Goal: Information Seeking & Learning: Compare options

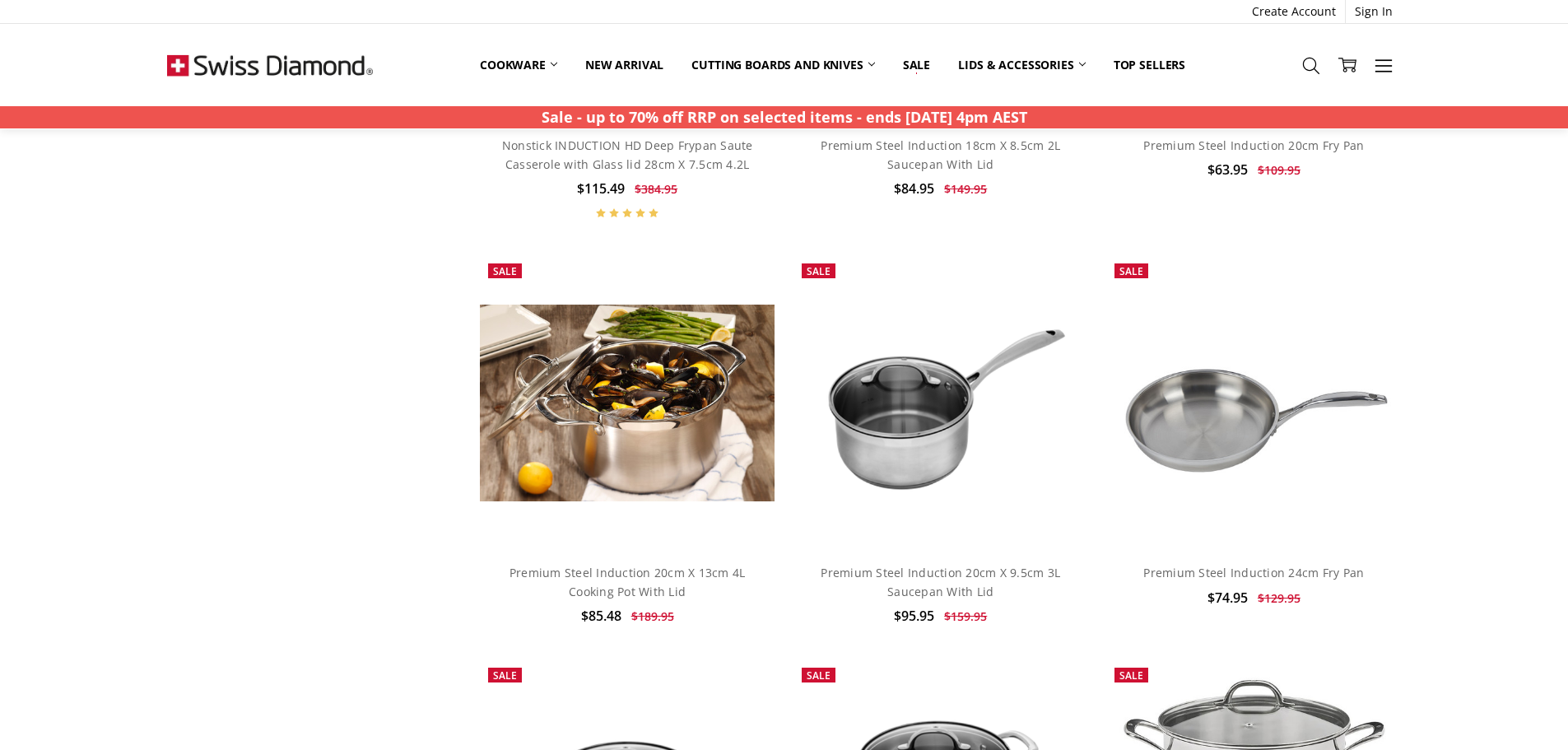
scroll to position [82, 0]
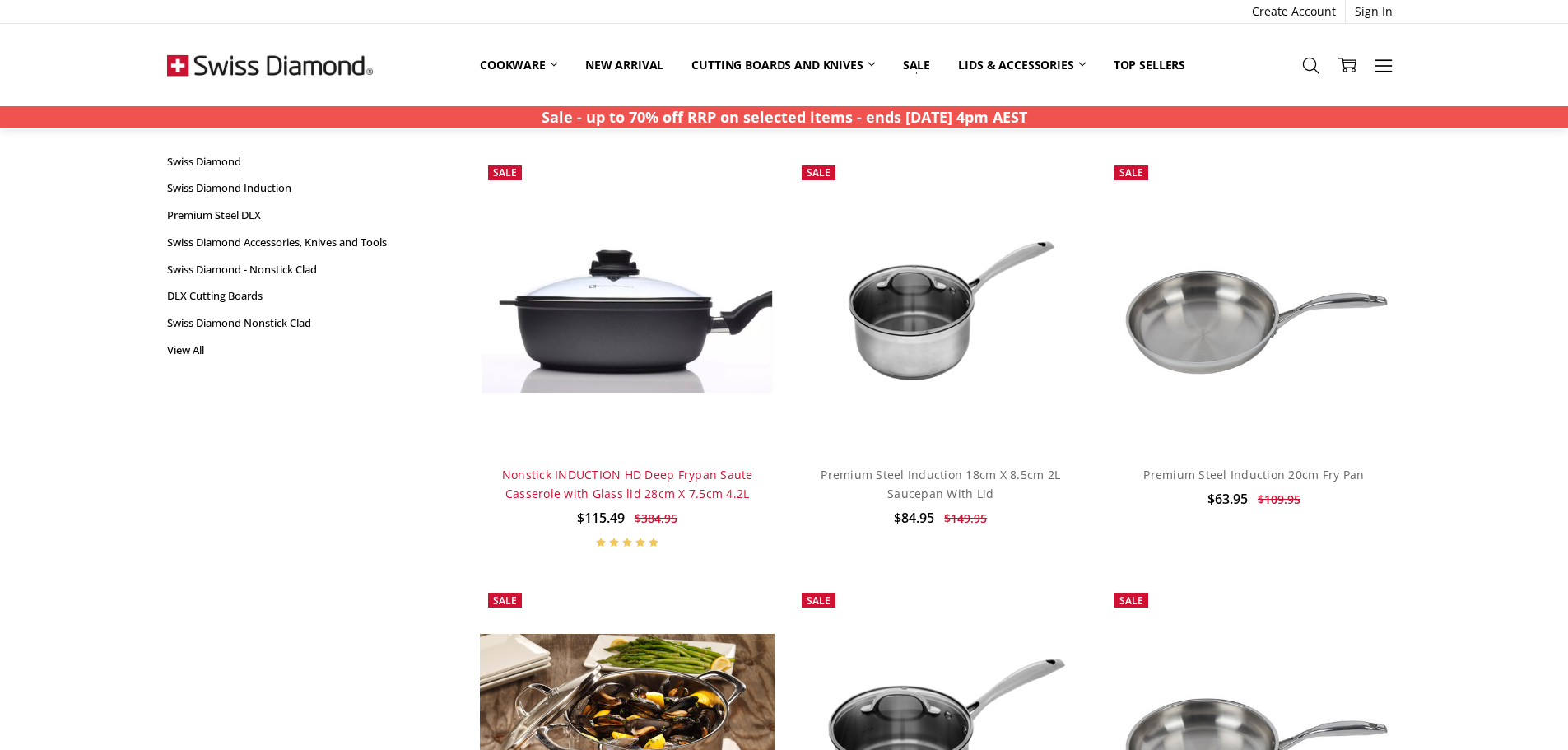
click at [628, 478] on link "Nonstick INDUCTION HD Deep Frypan Saute Casserole with Glass lid 28cm X 7.5cm 4…" at bounding box center [627, 484] width 251 height 34
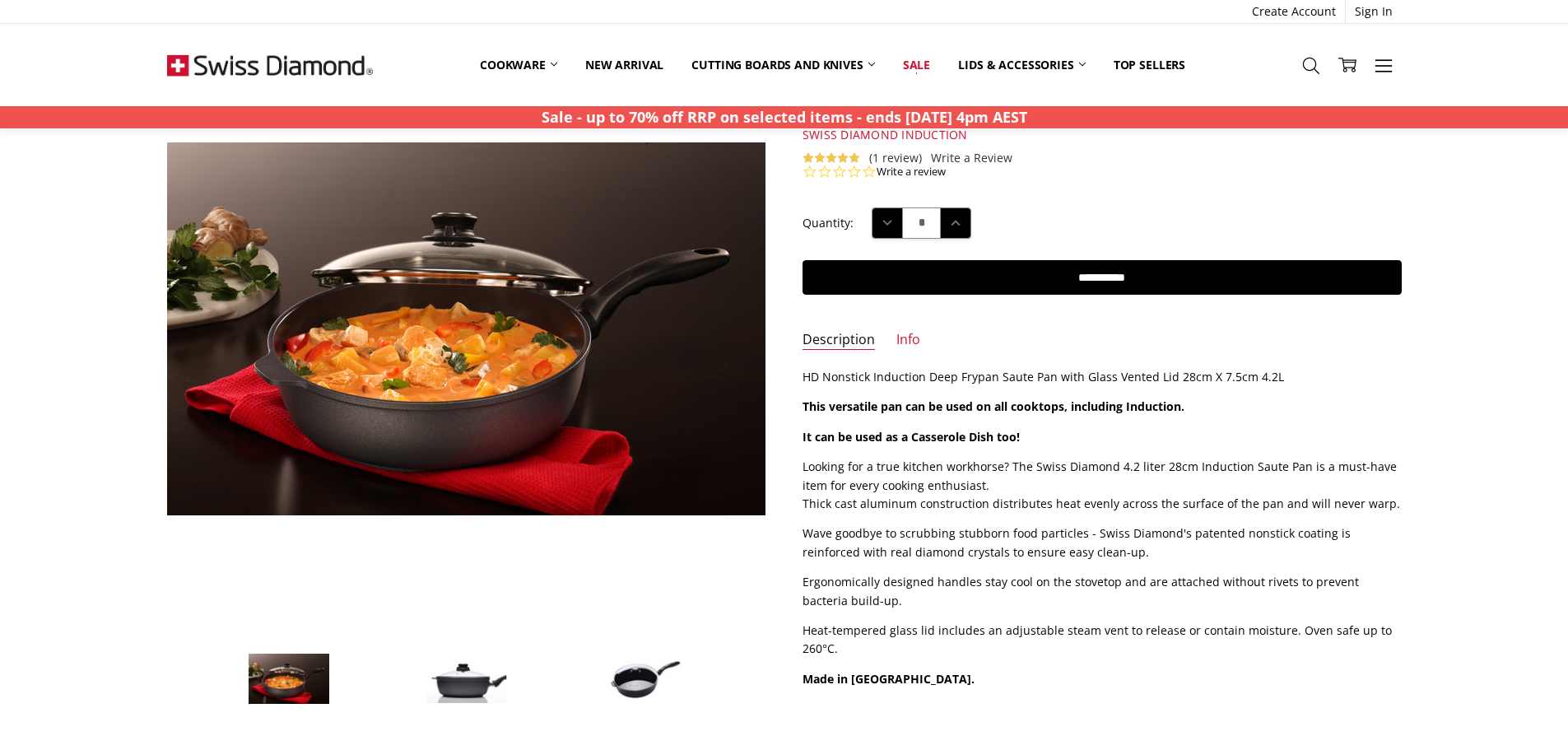
scroll to position [164, 0]
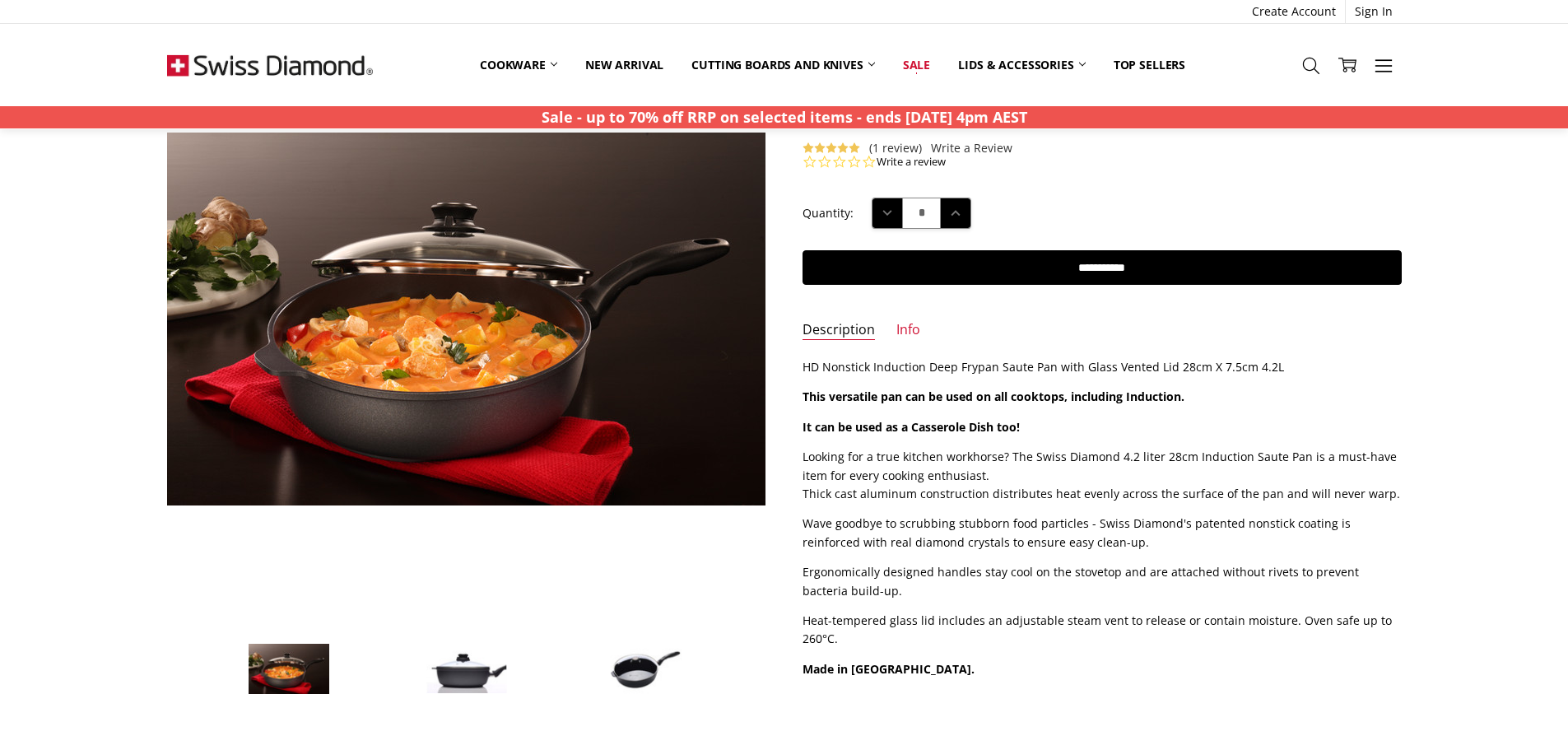
click at [462, 663] on img at bounding box center [466, 669] width 82 height 50
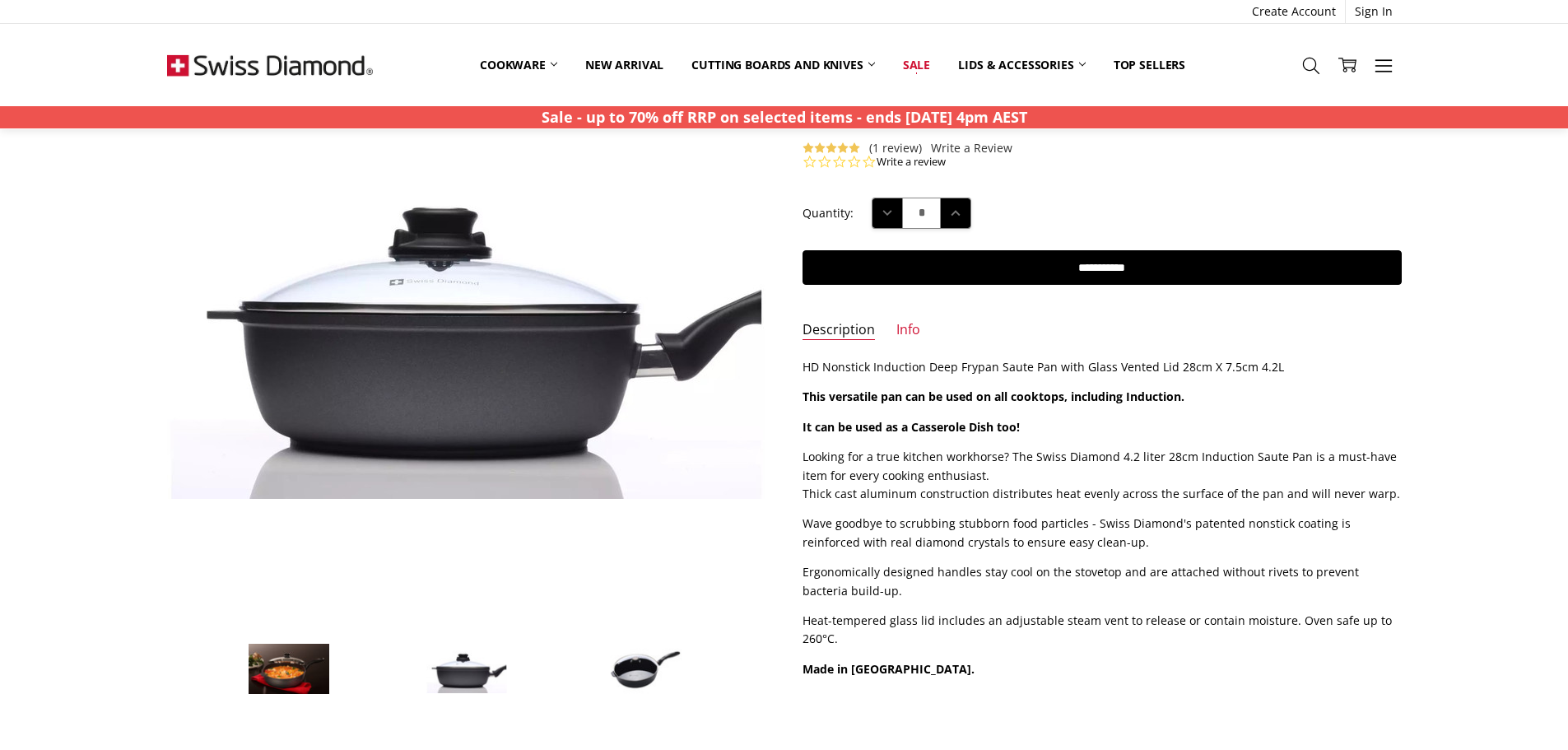
click at [634, 675] on img at bounding box center [644, 669] width 82 height 56
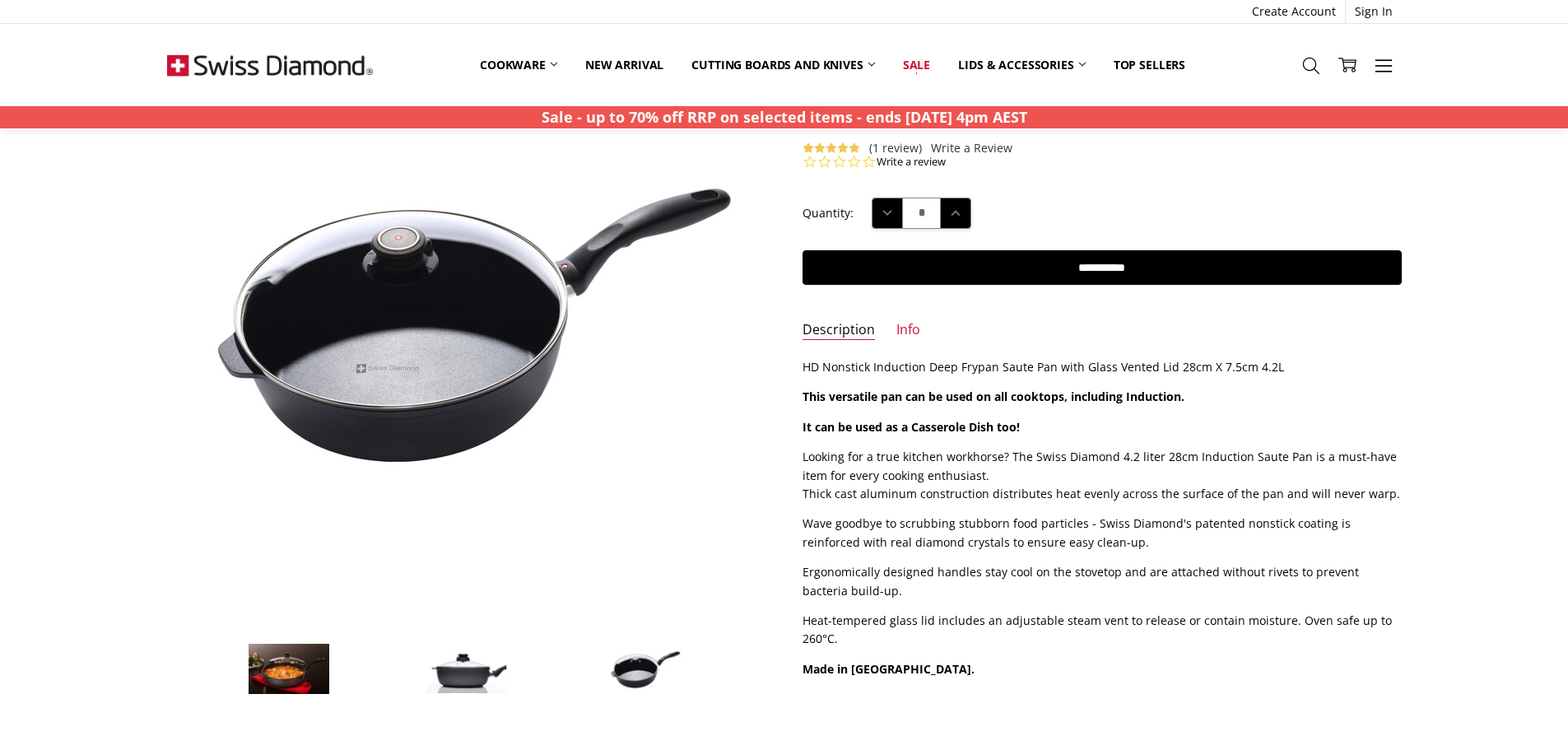
click at [297, 675] on img at bounding box center [288, 669] width 82 height 51
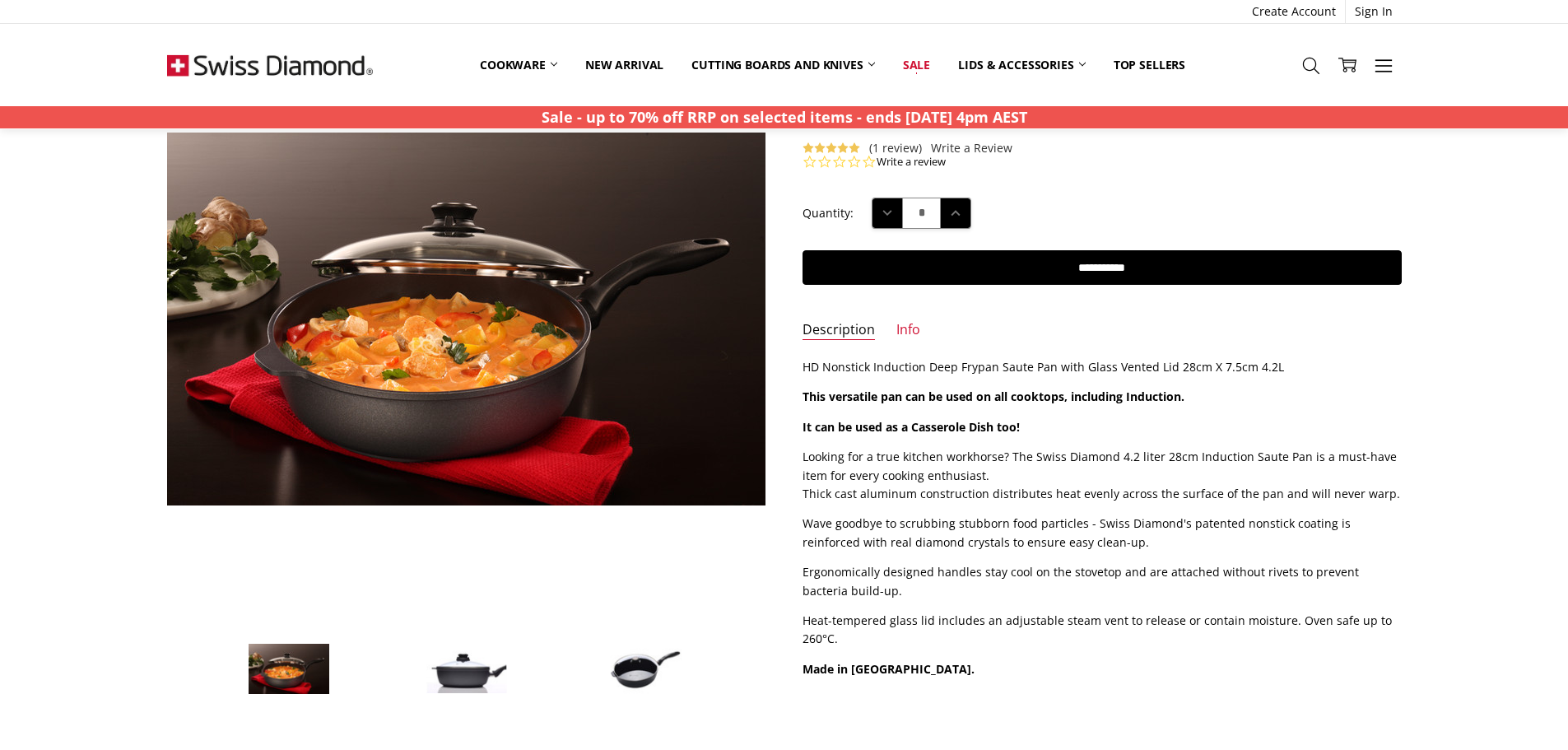
scroll to position [576, 0]
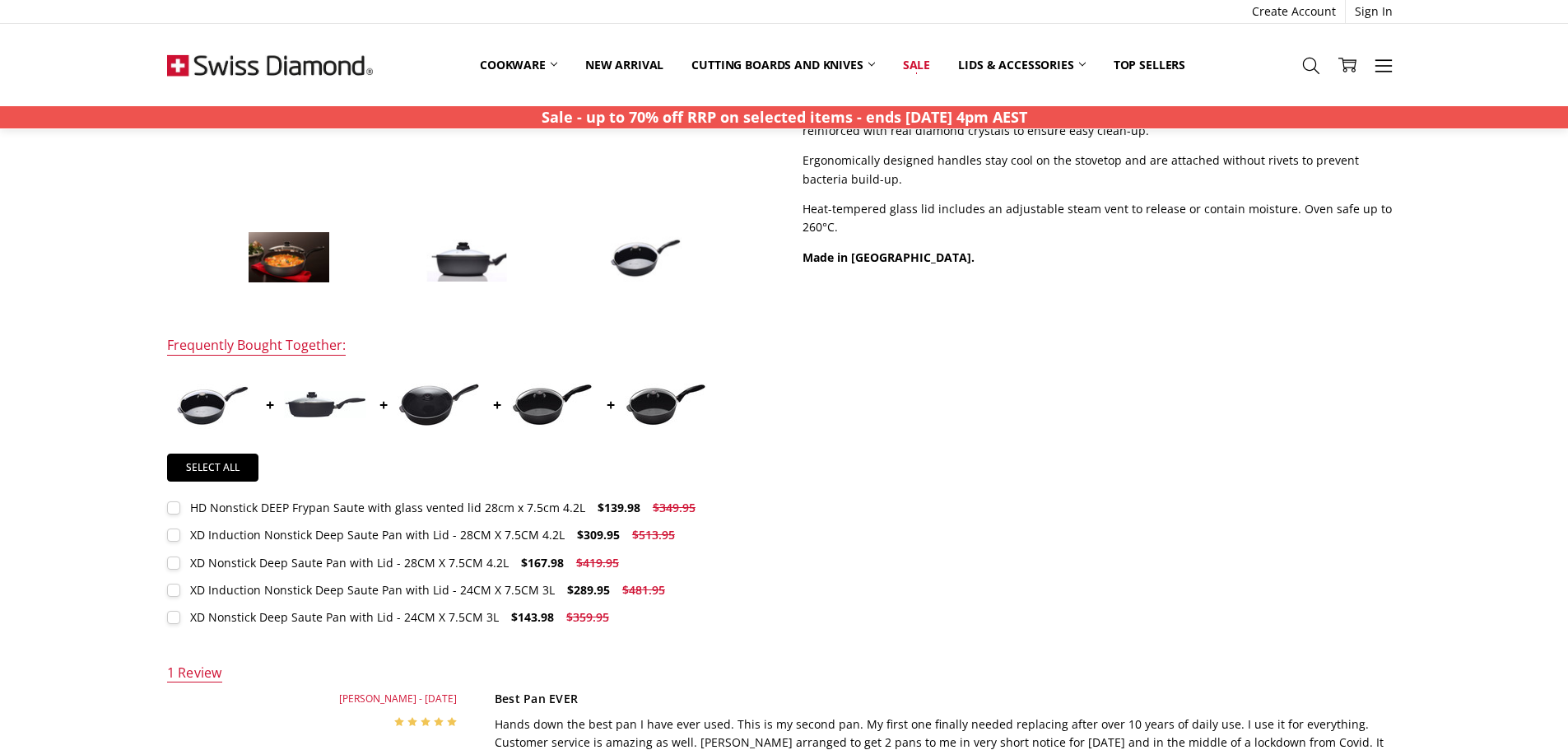
click at [495, 531] on div "XD Induction Nonstick Deep Saute Pan with Lid - 28CM X 7.5CM 4.2L" at bounding box center [377, 534] width 374 height 16
click at [314, 399] on img at bounding box center [324, 404] width 82 height 27
click at [323, 404] on img at bounding box center [324, 404] width 82 height 27
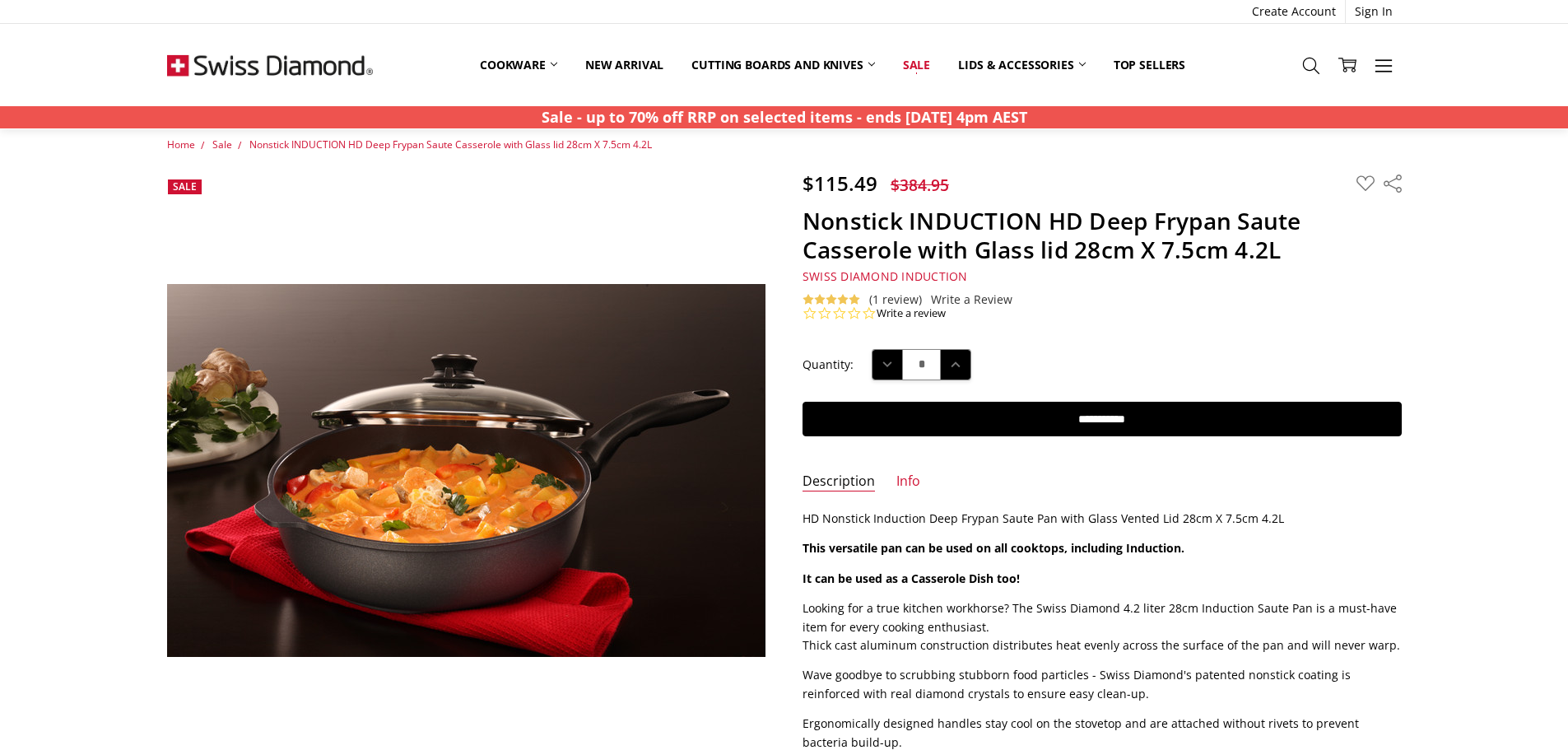
scroll to position [0, 0]
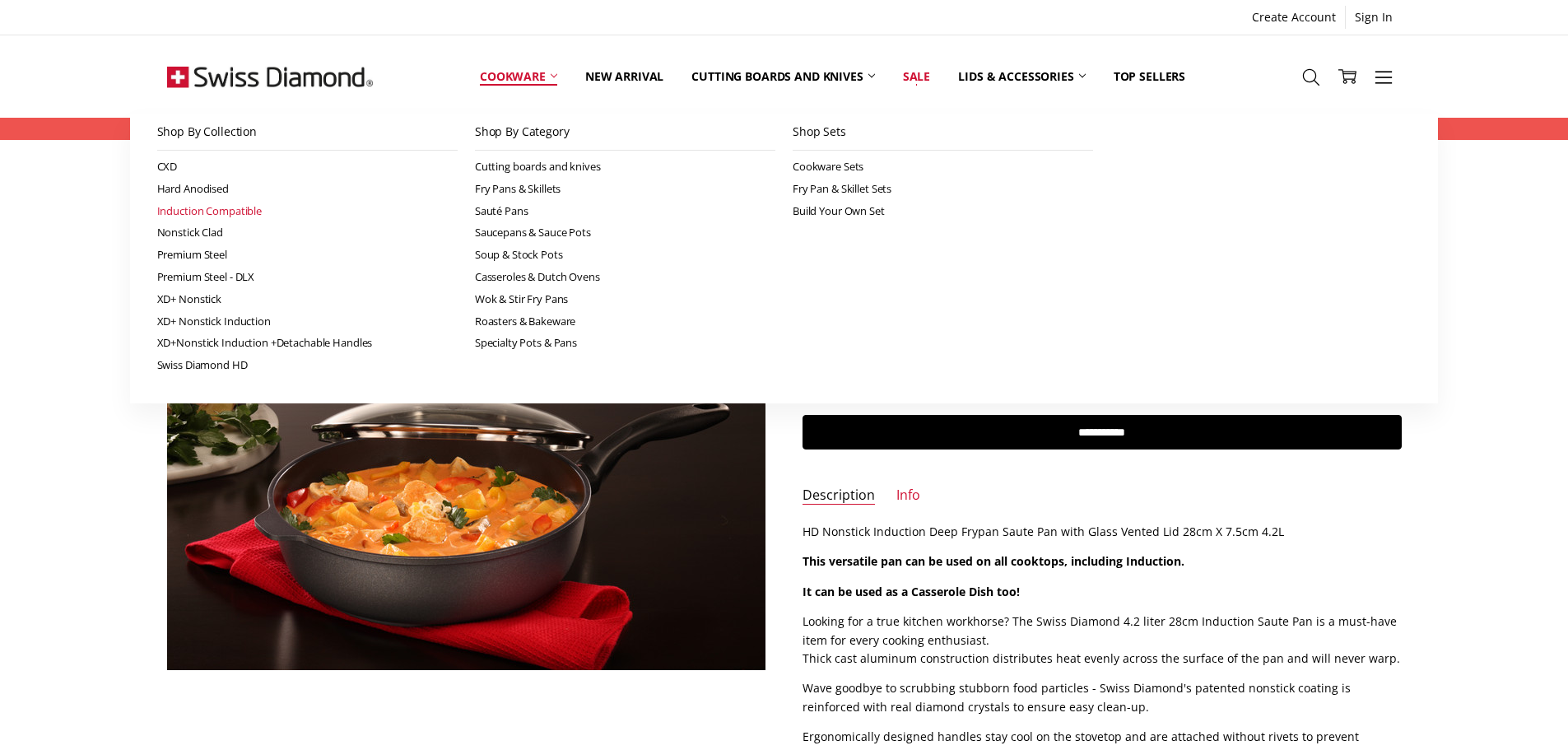
click at [220, 211] on link "Induction Compatible" at bounding box center [308, 211] width 301 height 22
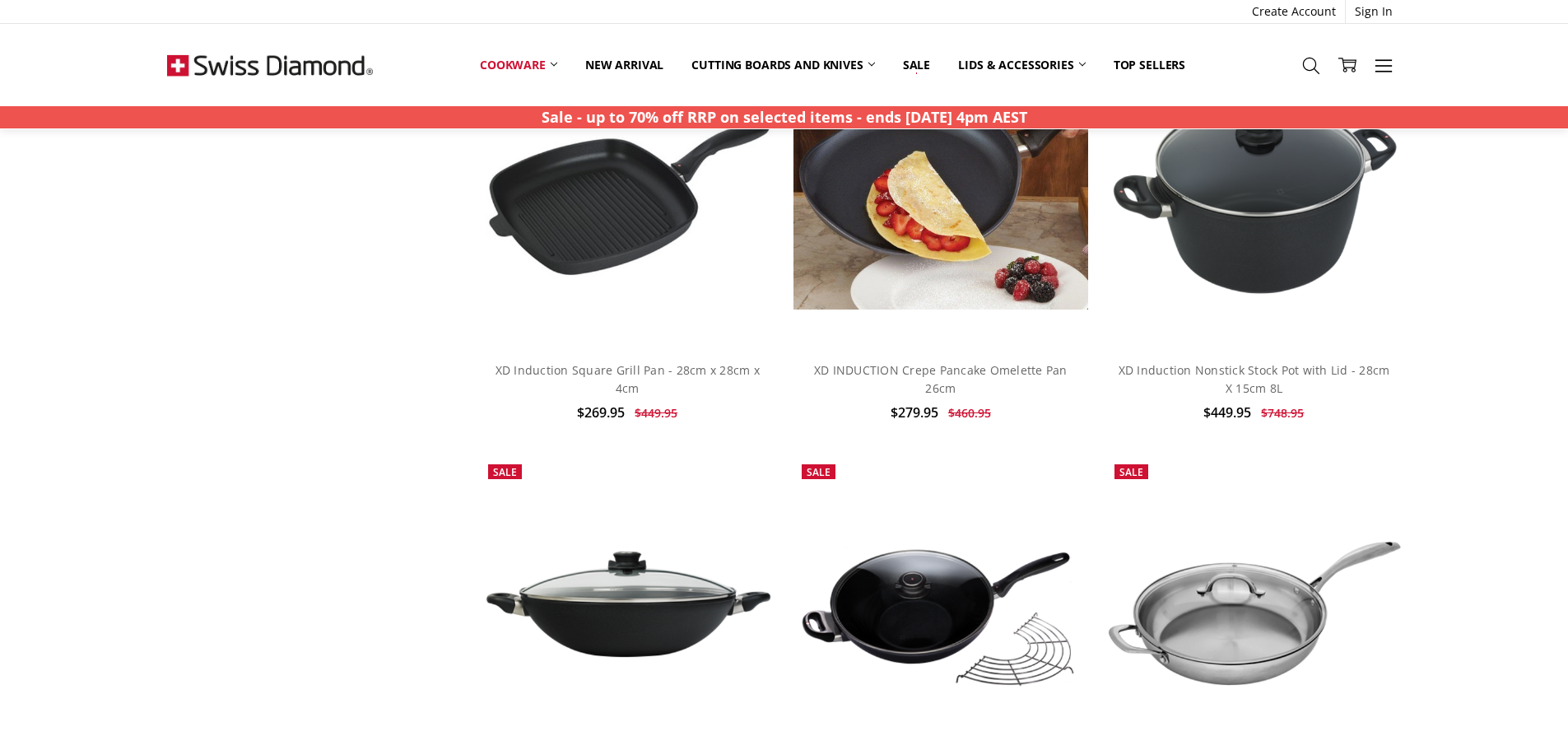
scroll to position [2963, 0]
